Goal: Information Seeking & Learning: Learn about a topic

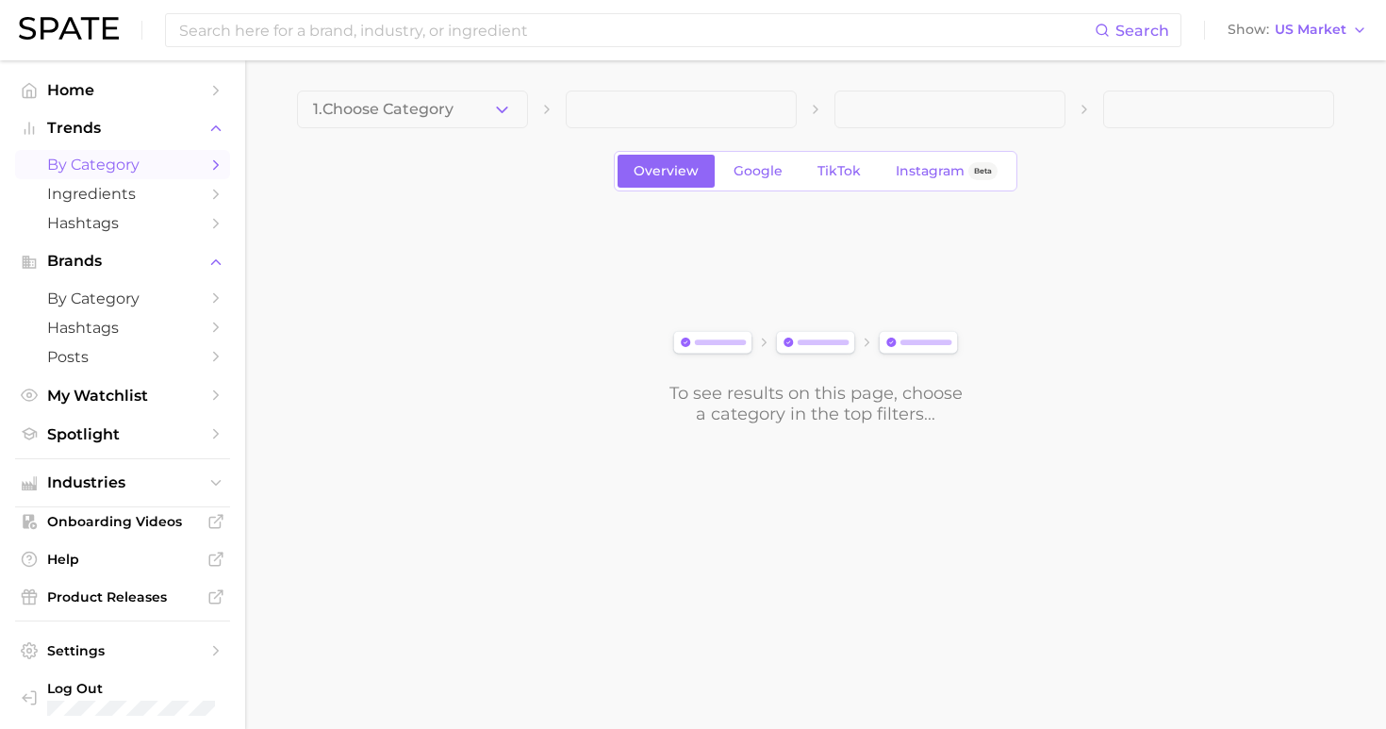
click at [392, 128] on div "1. Choose Category Overview Google TikTok Instagram Beta To see results on this…" at bounding box center [815, 257] width 1037 height 334
click at [394, 120] on button "1. Choose Category" at bounding box center [412, 109] width 231 height 38
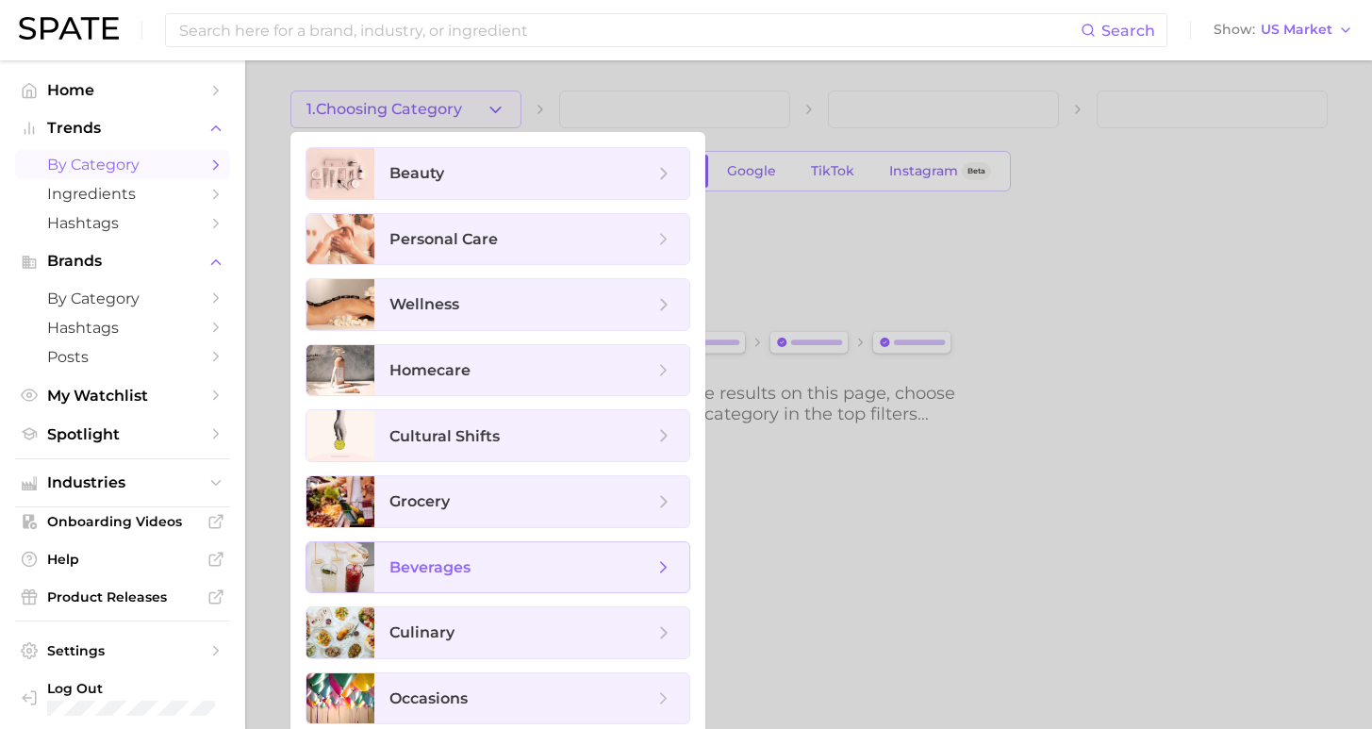
scroll to position [10, 0]
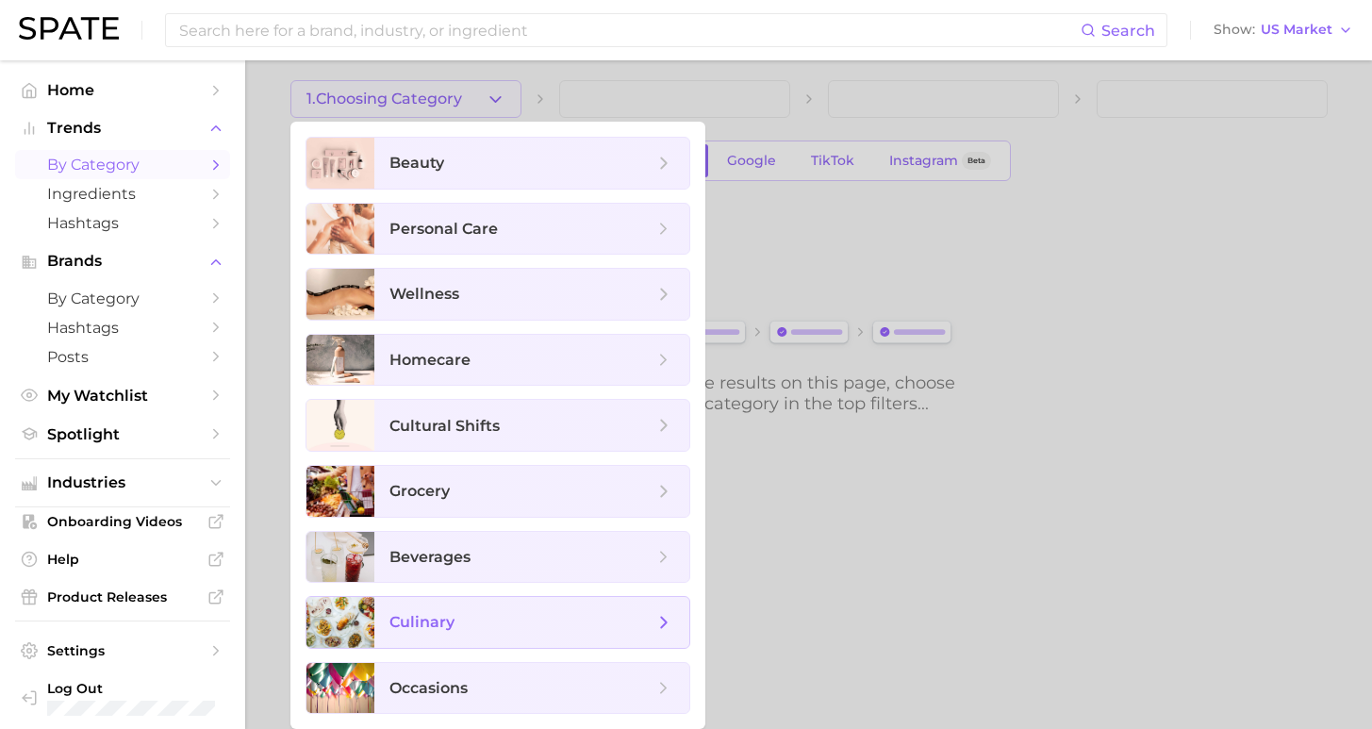
click at [552, 618] on span "culinary" at bounding box center [521, 622] width 264 height 21
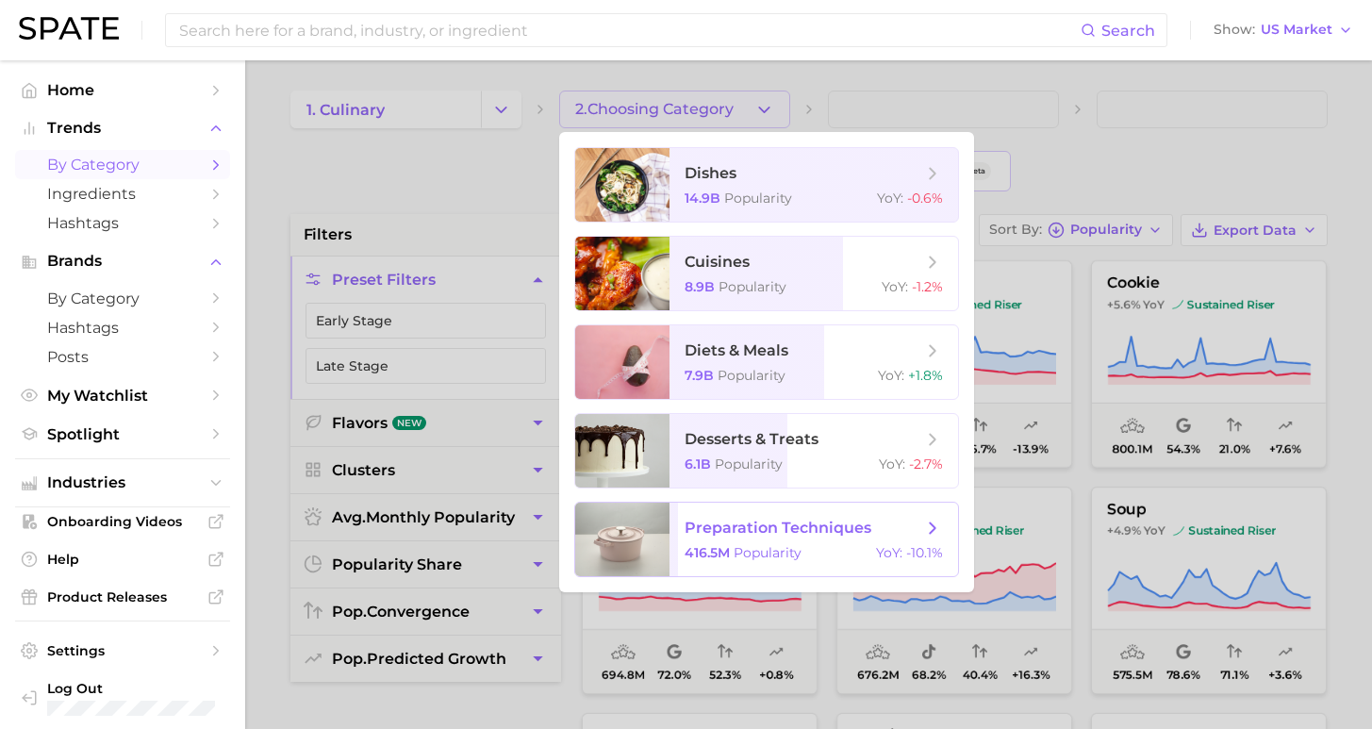
click at [788, 536] on span "preparation techniques" at bounding box center [803, 528] width 238 height 21
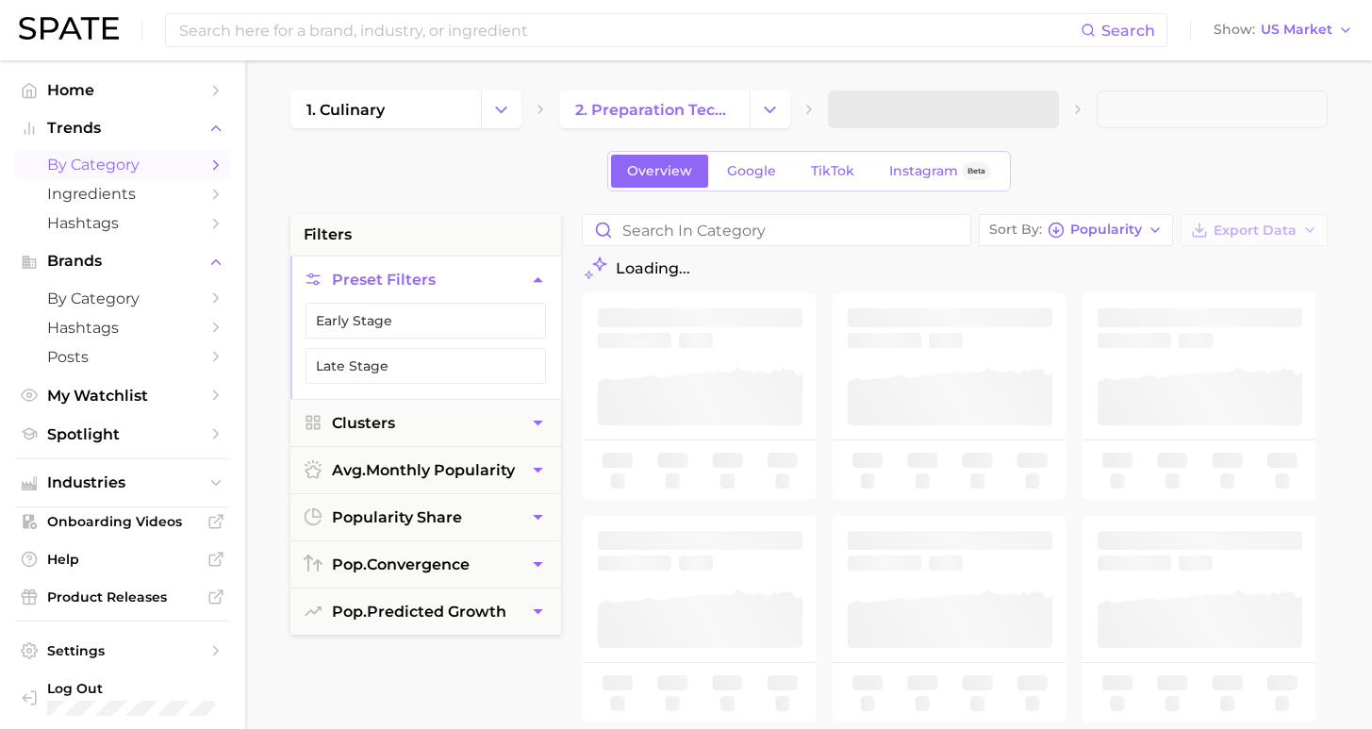
click at [902, 115] on span at bounding box center [943, 109] width 231 height 38
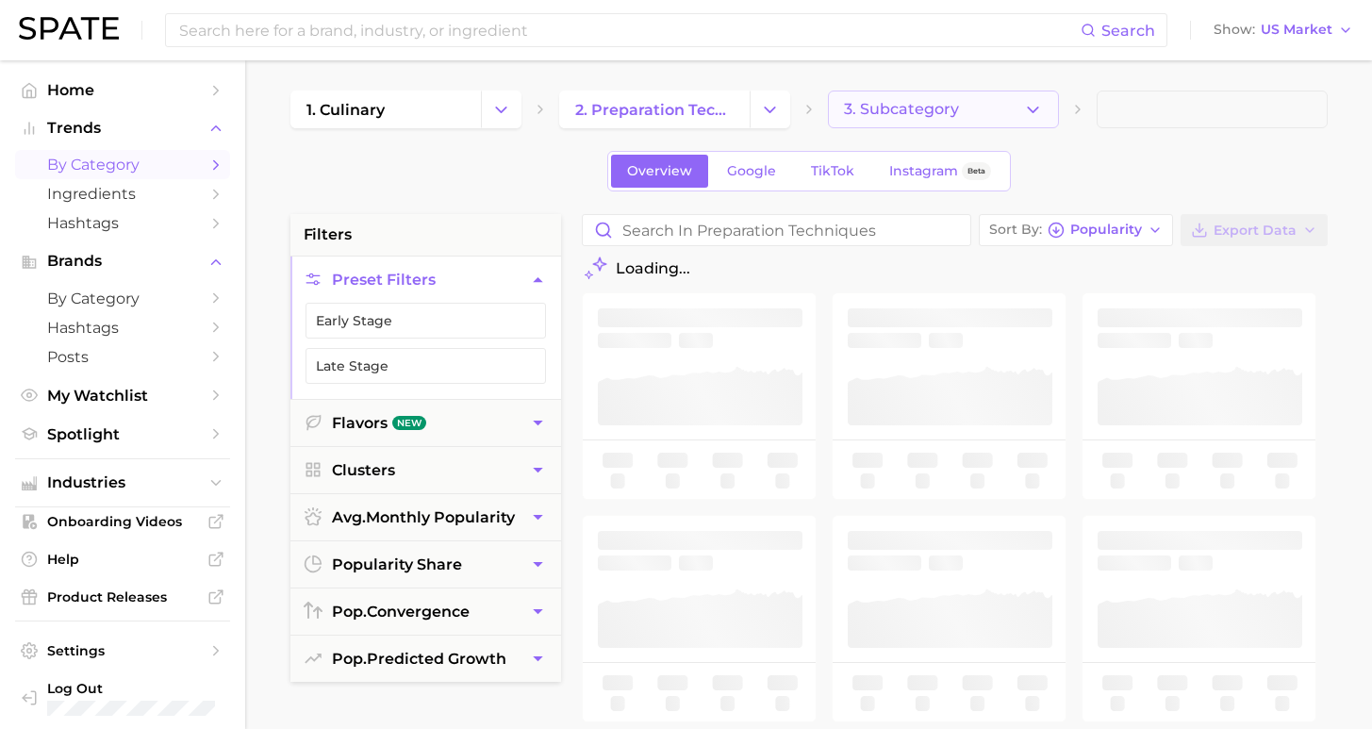
click at [995, 114] on button "3. Subcategory" at bounding box center [943, 109] width 231 height 38
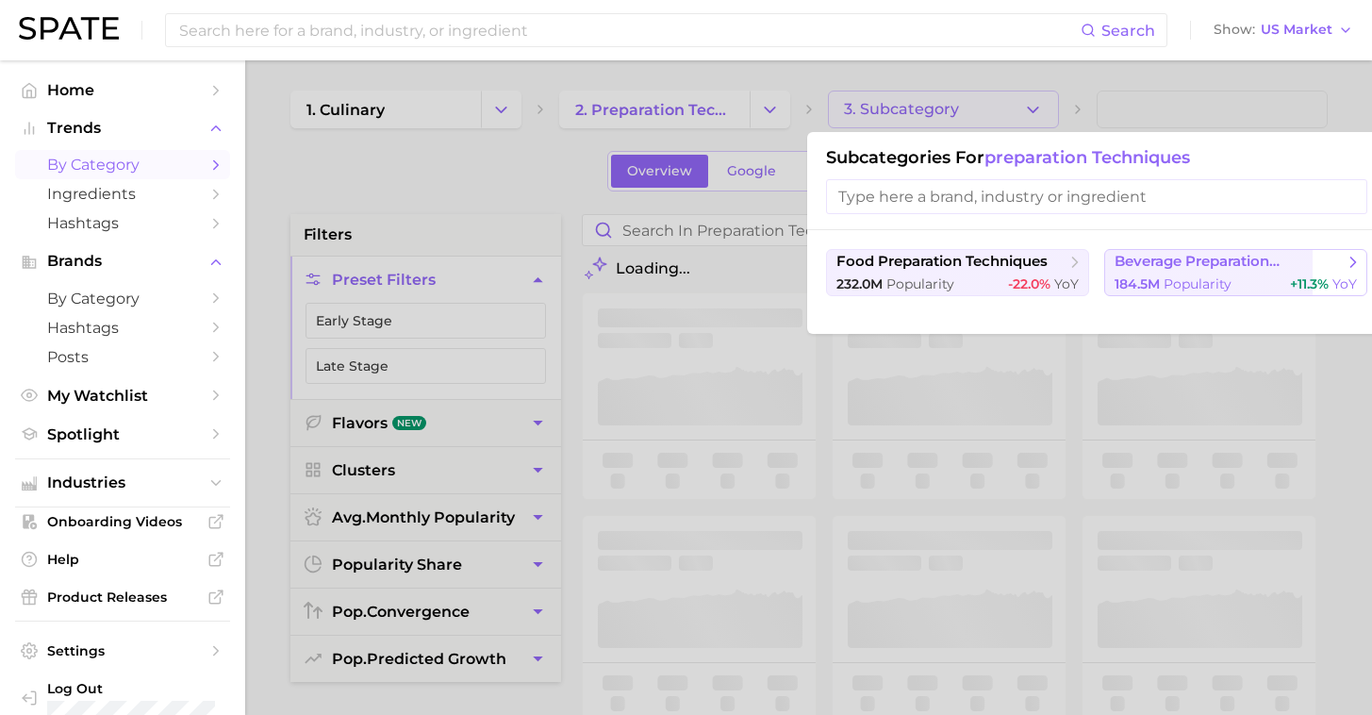
click at [1196, 281] on span "Popularity" at bounding box center [1197, 283] width 68 height 17
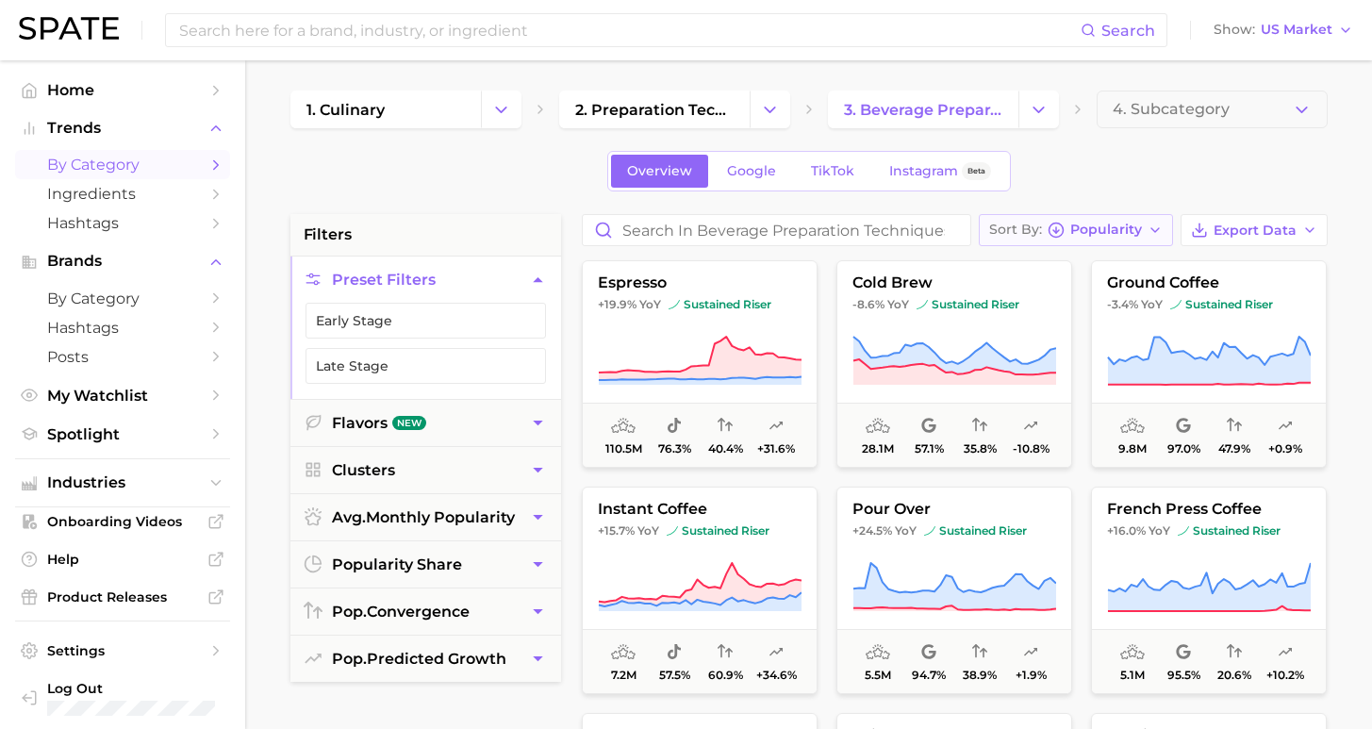
click at [1142, 233] on span "Popularity" at bounding box center [1106, 229] width 72 height 10
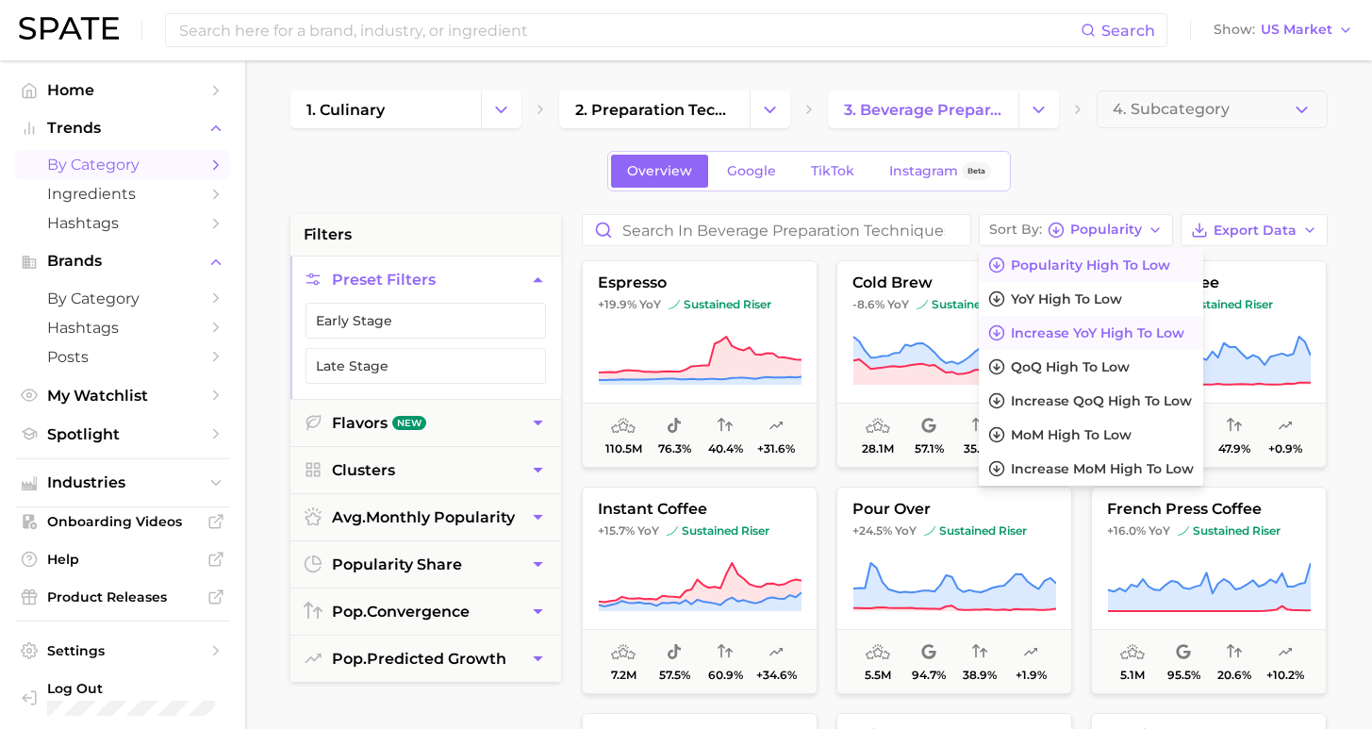
click at [1131, 335] on span "Increase YoY high to low" at bounding box center [1097, 333] width 173 height 16
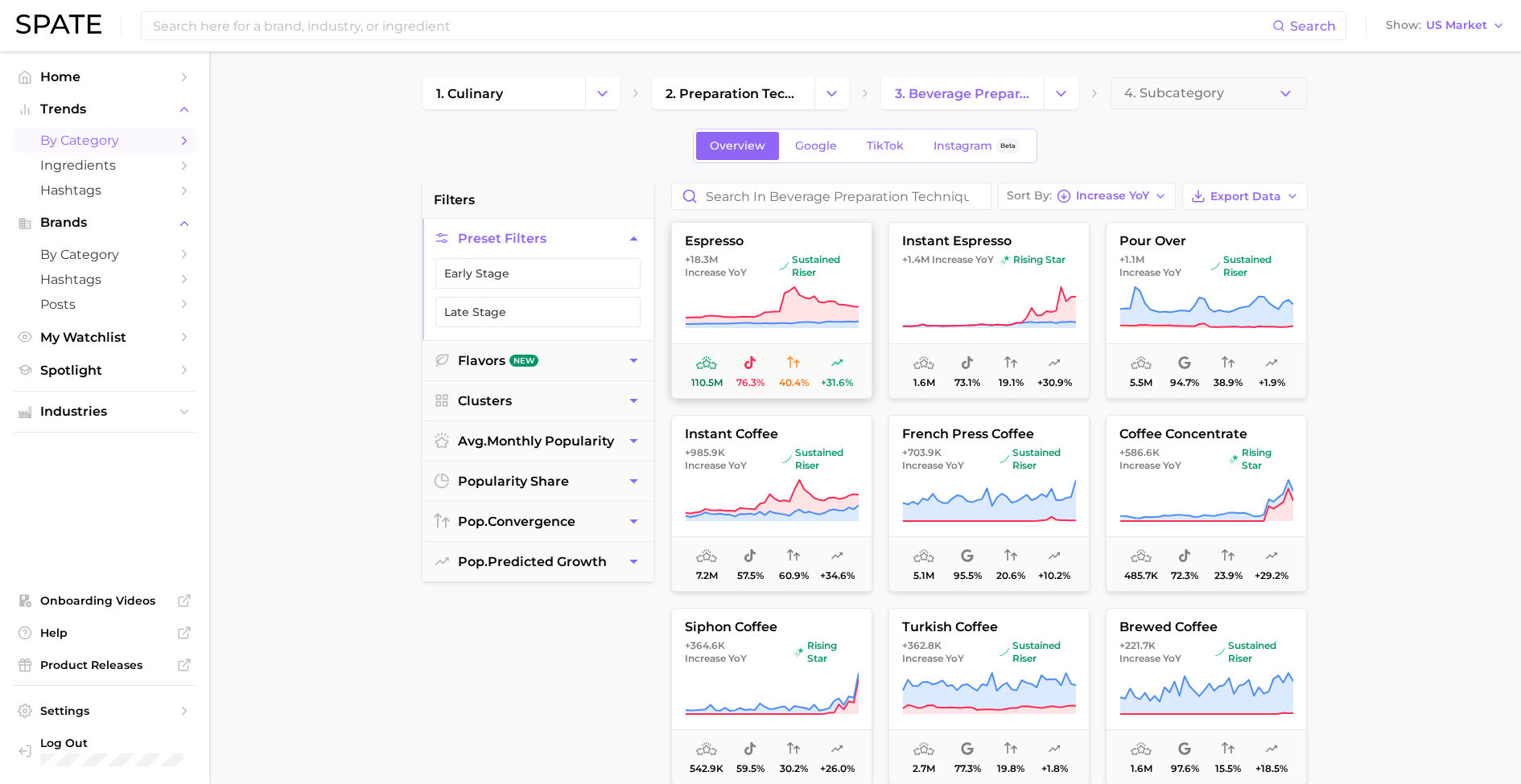
click at [755, 317] on icon at bounding box center [772, 303] width 173 height 31
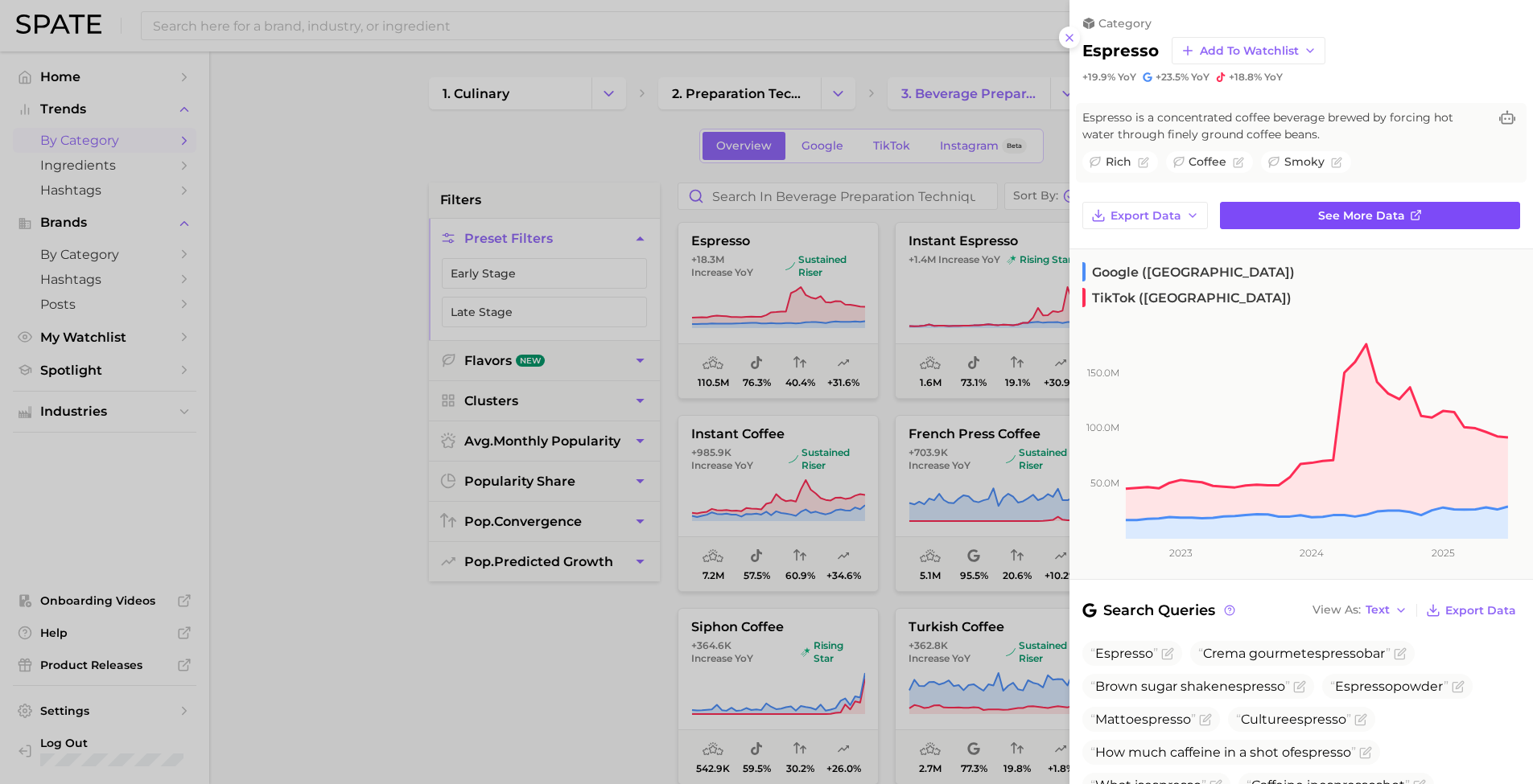
click at [1182, 214] on span "See more data" at bounding box center [1361, 216] width 87 height 14
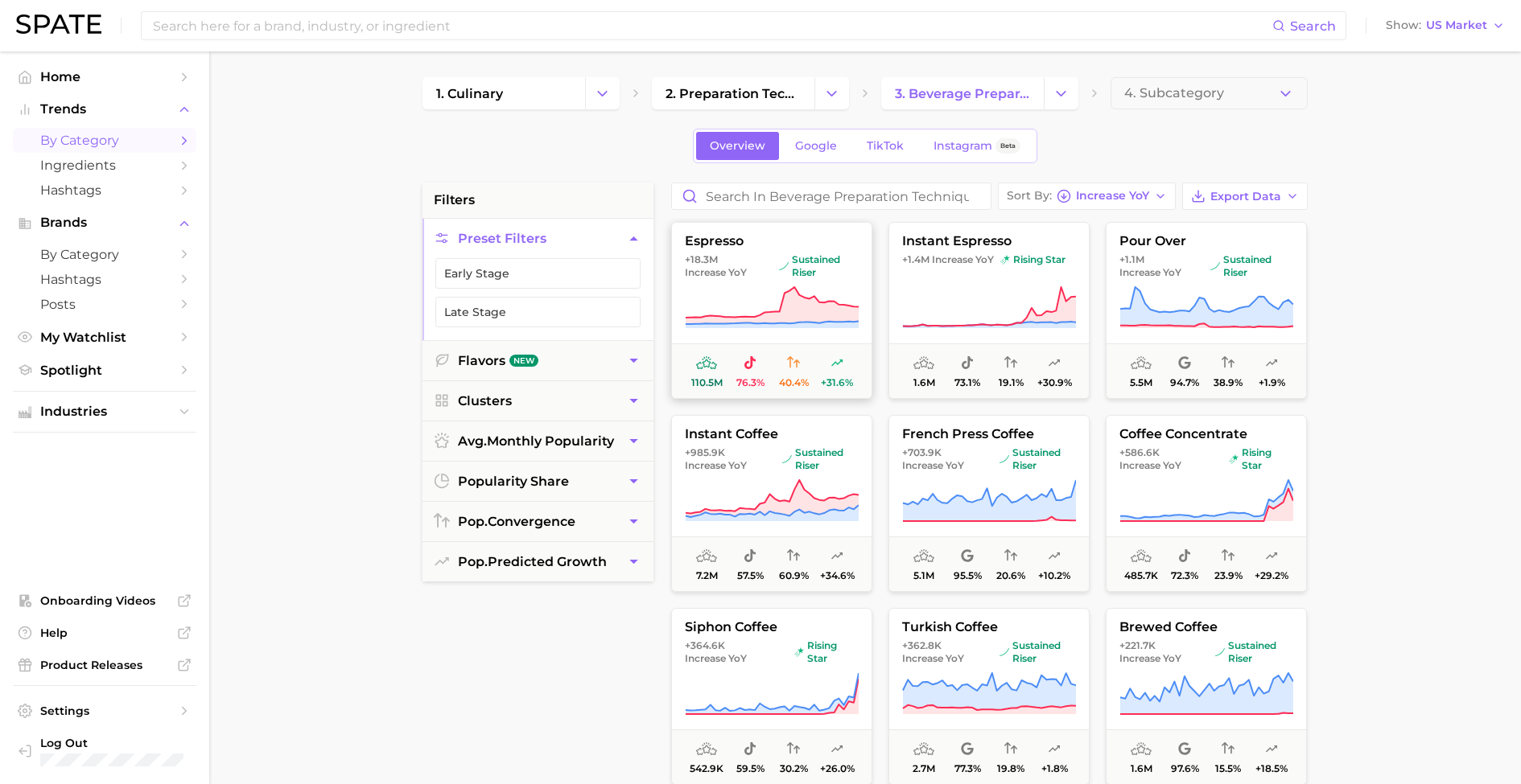
click at [790, 361] on icon at bounding box center [793, 363] width 13 height 13
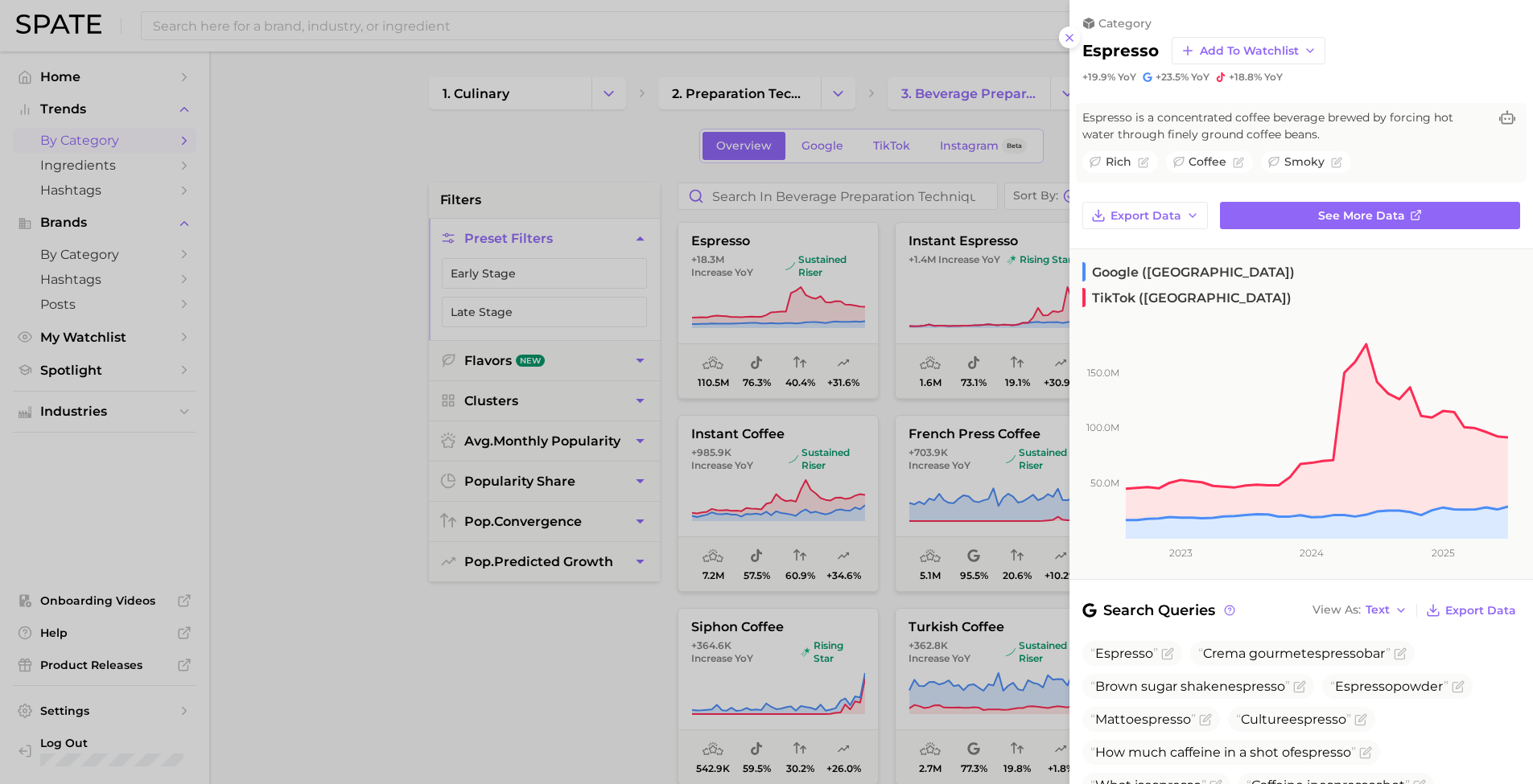
click at [586, 621] on div at bounding box center [766, 392] width 1533 height 784
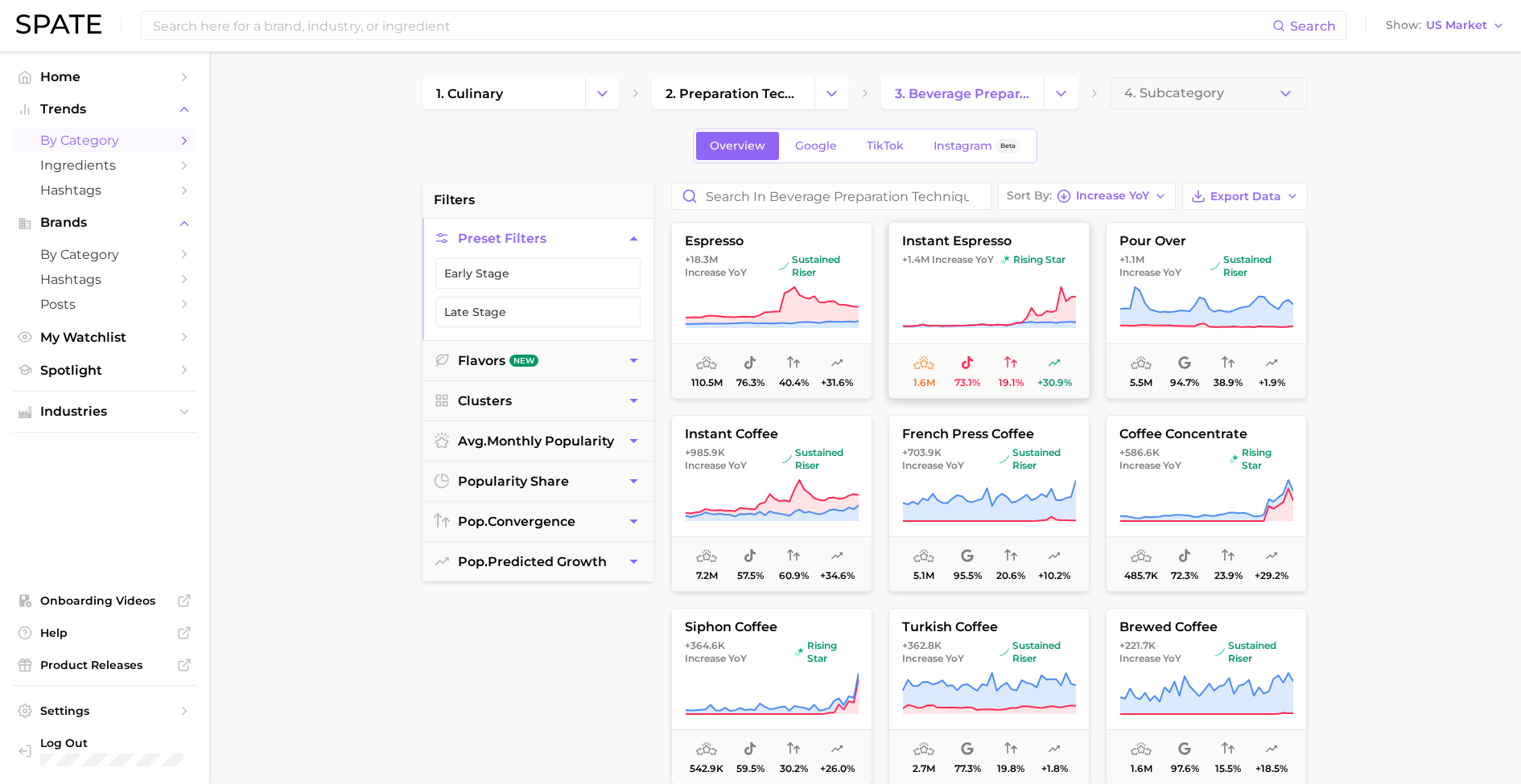
click at [978, 284] on button "instant espresso +1.4m Increase YoY rising star 1.6m 73.1% 19.1% +30.9%" at bounding box center [989, 310] width 201 height 177
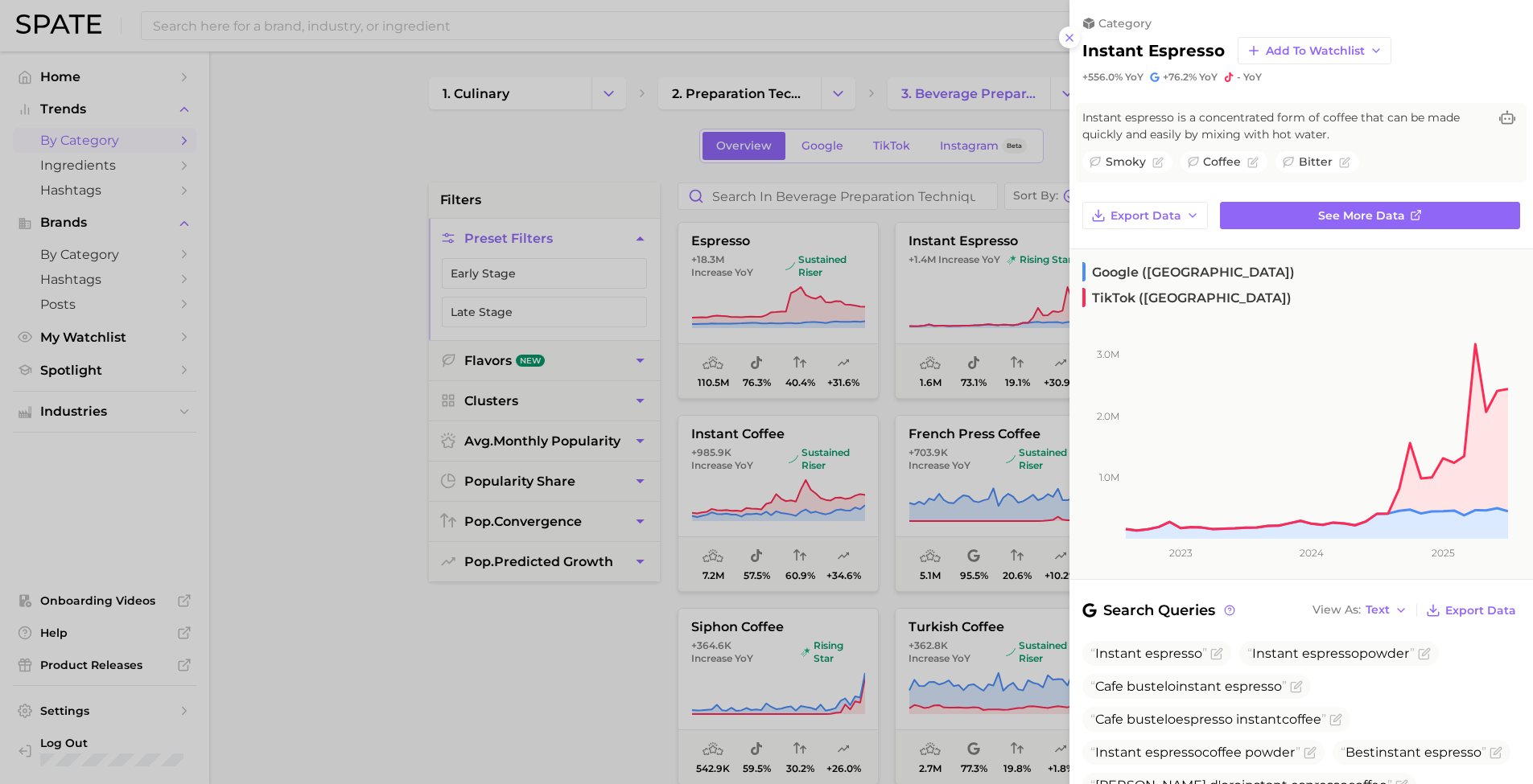
click at [583, 621] on div at bounding box center [766, 392] width 1533 height 784
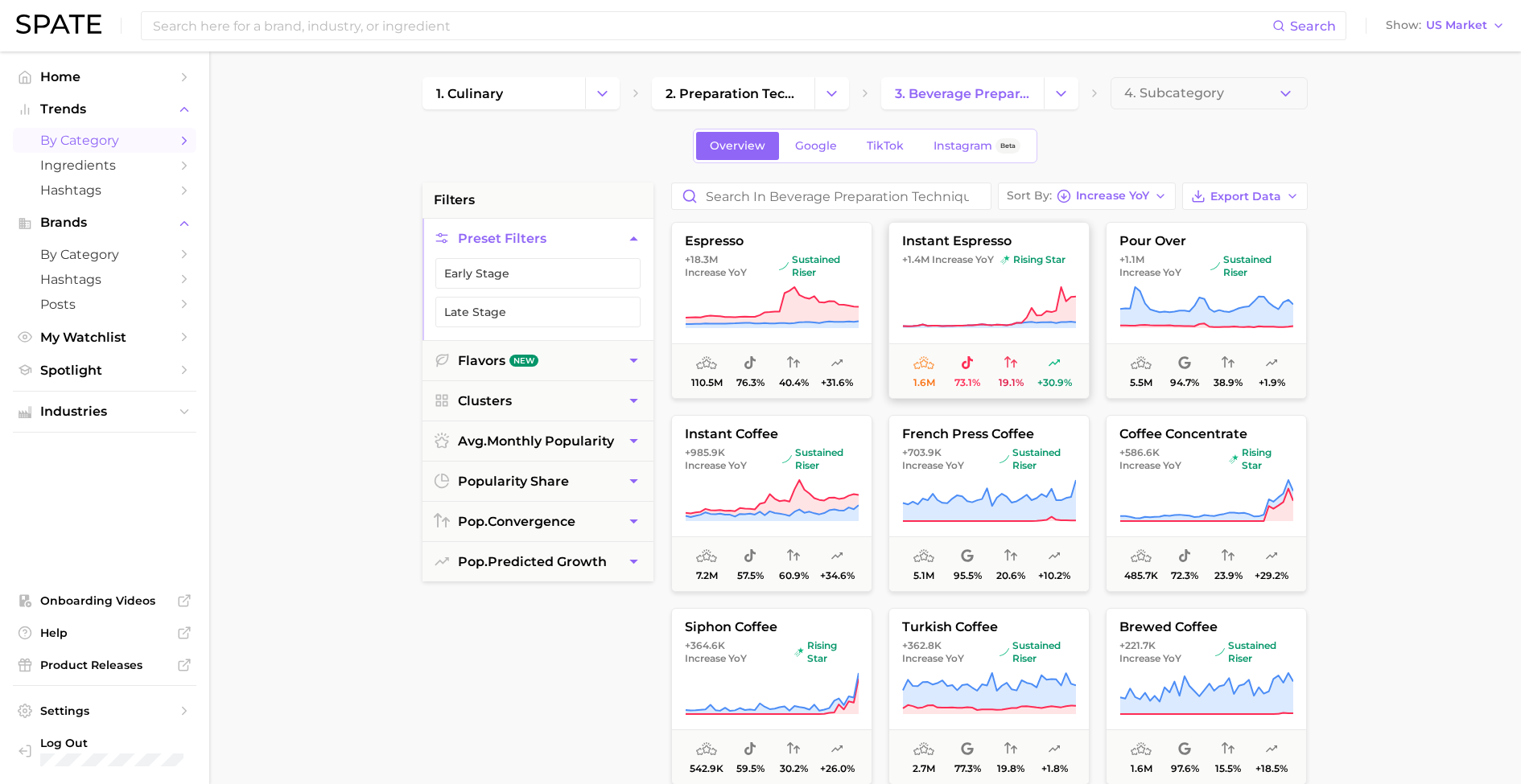
click at [976, 287] on icon at bounding box center [989, 308] width 174 height 45
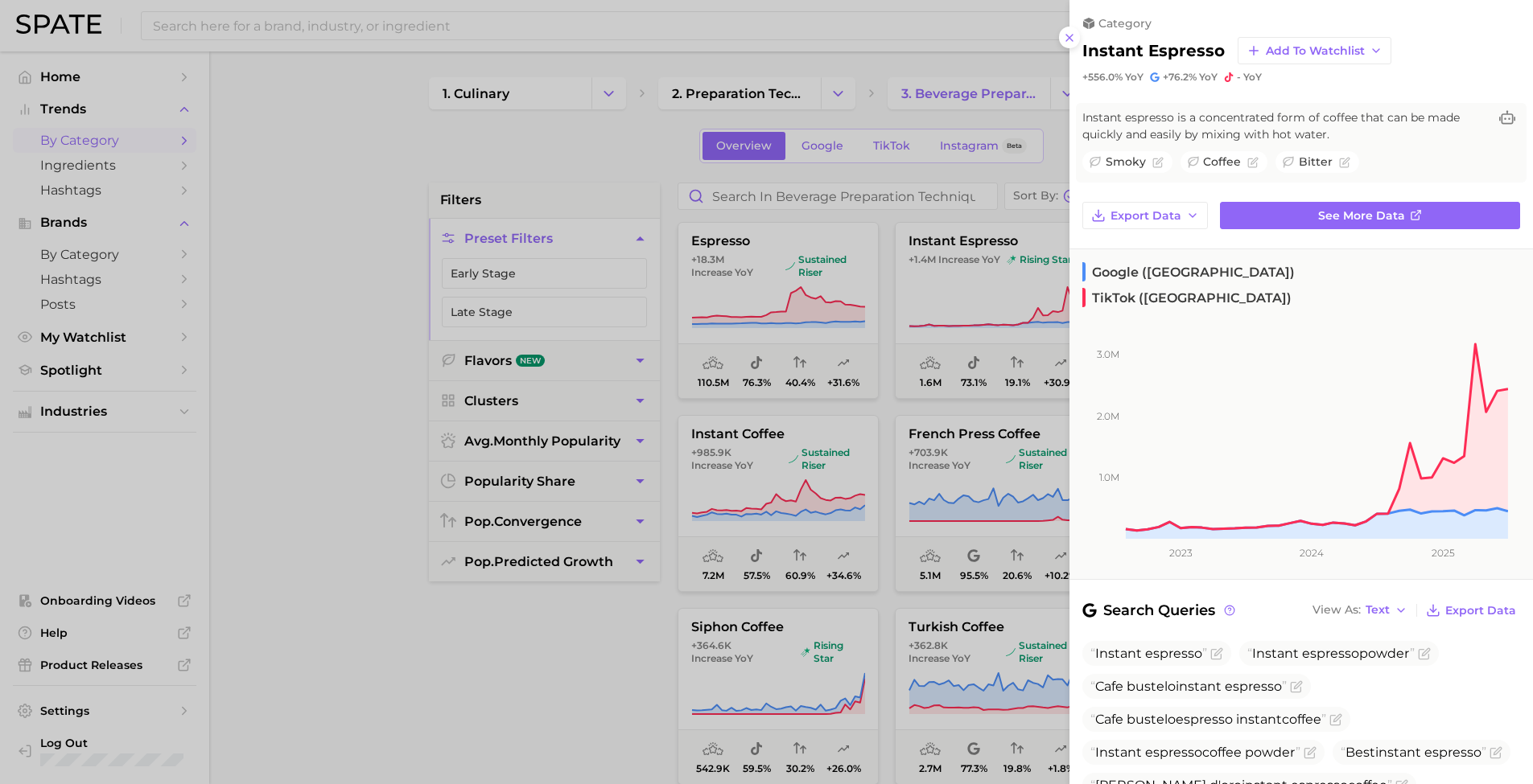
click at [307, 466] on div at bounding box center [766, 392] width 1533 height 784
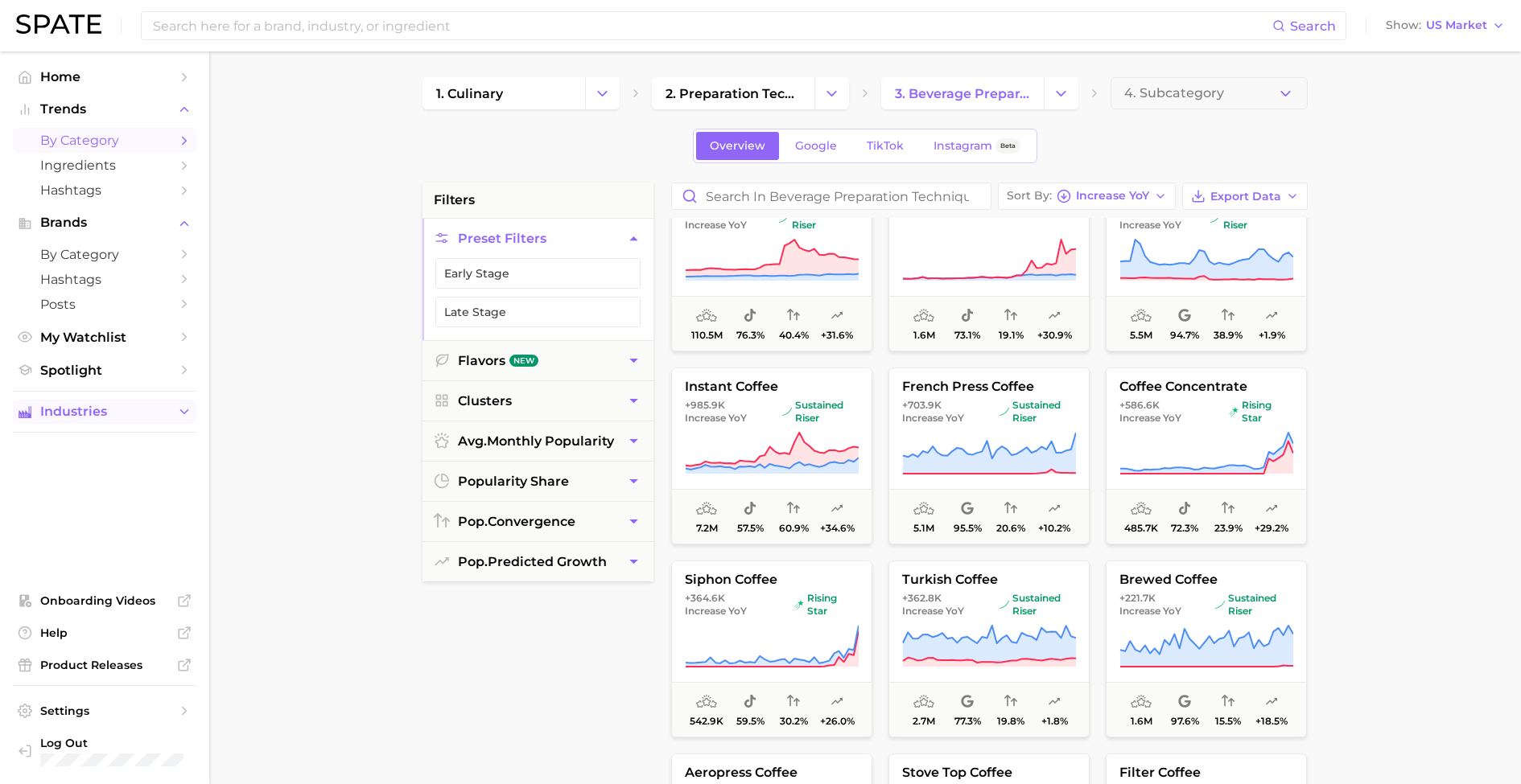
scroll to position [89, 0]
